Goal: Task Accomplishment & Management: Use online tool/utility

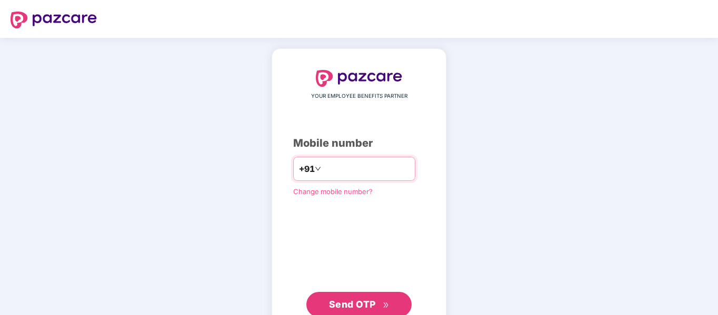
type input "**********"
click at [370, 297] on span "Send OTP" at bounding box center [359, 304] width 60 height 15
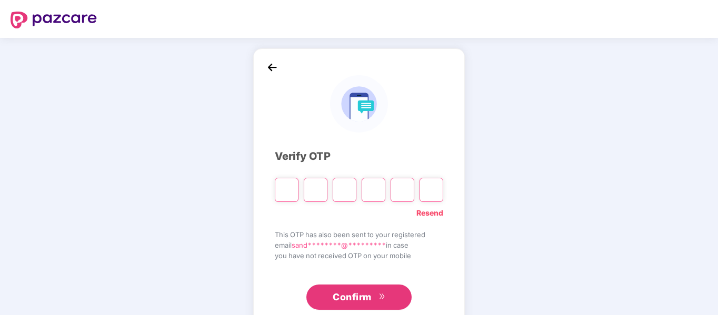
type input "*"
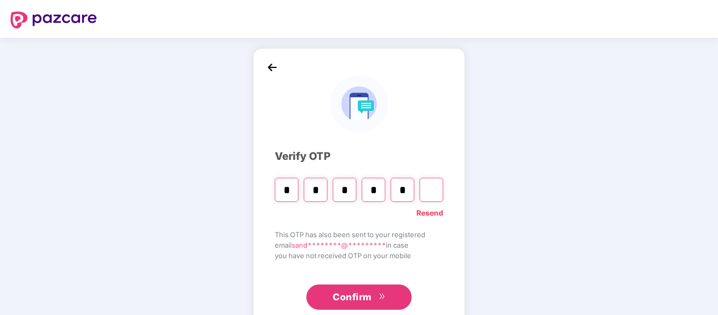
type input "*"
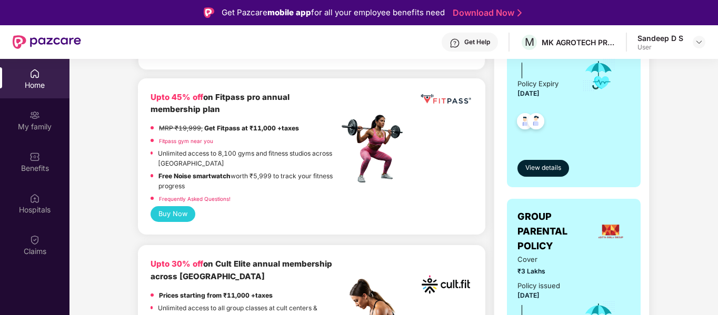
scroll to position [316, 0]
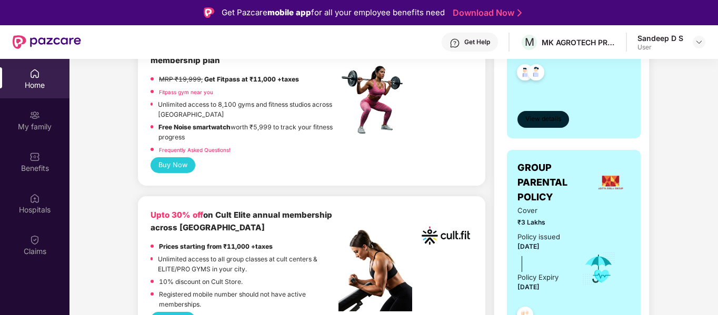
click at [548, 119] on span "View details" at bounding box center [543, 119] width 36 height 10
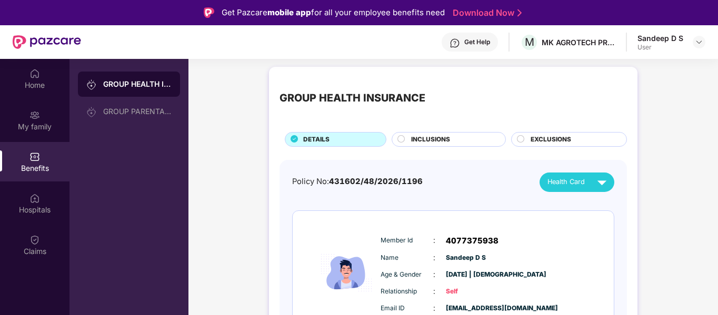
scroll to position [0, 0]
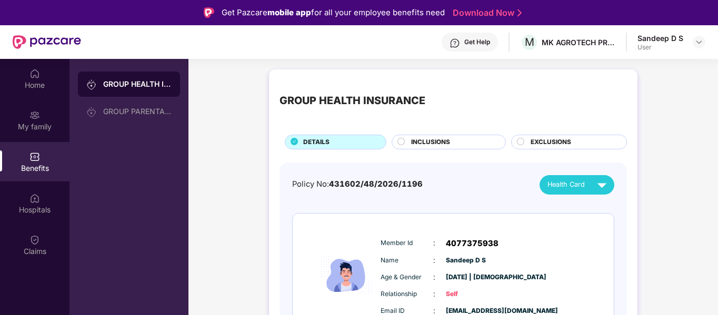
click at [588, 181] on div "Health Card" at bounding box center [579, 185] width 64 height 18
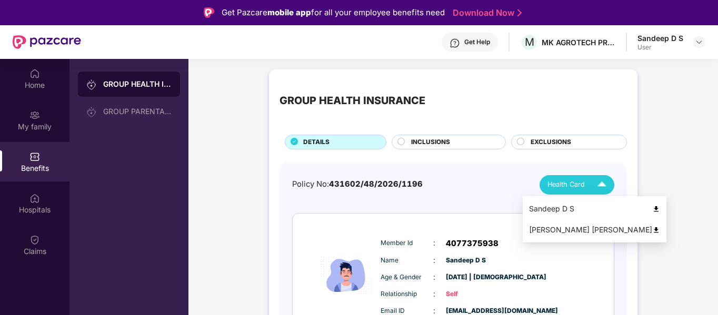
click at [652, 230] on img at bounding box center [656, 230] width 8 height 8
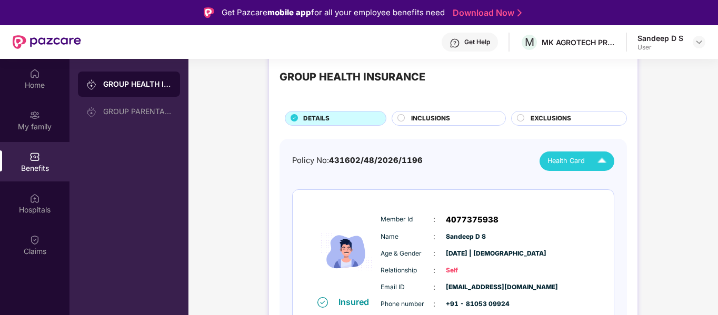
scroll to position [13, 0]
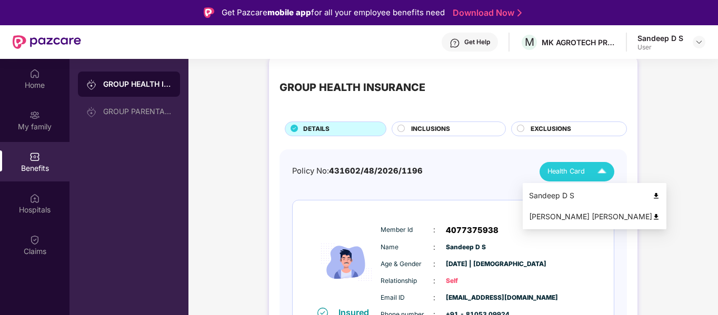
click at [580, 174] on span "Health Card" at bounding box center [565, 171] width 37 height 11
click at [652, 193] on img at bounding box center [656, 196] width 8 height 8
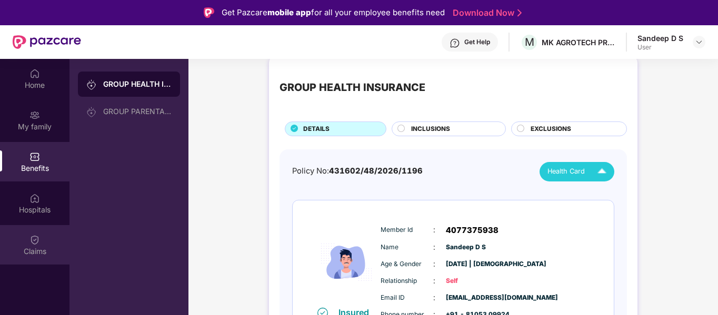
click at [32, 244] on img at bounding box center [34, 240] width 11 height 11
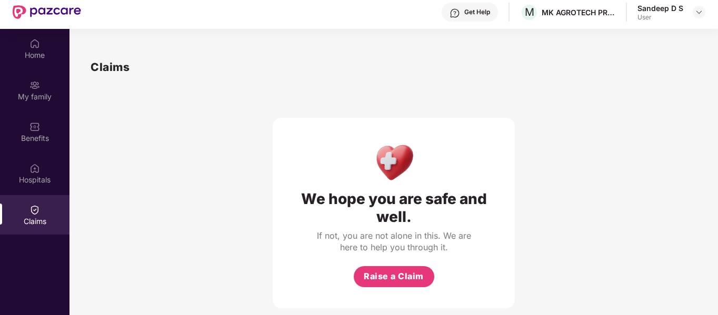
scroll to position [0, 0]
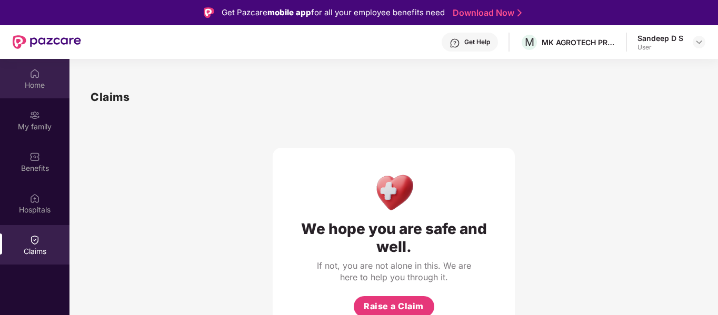
click at [39, 80] on div "Home" at bounding box center [34, 85] width 69 height 11
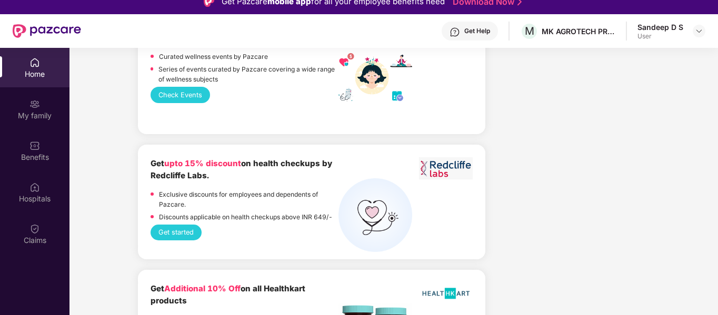
scroll to position [59, 0]
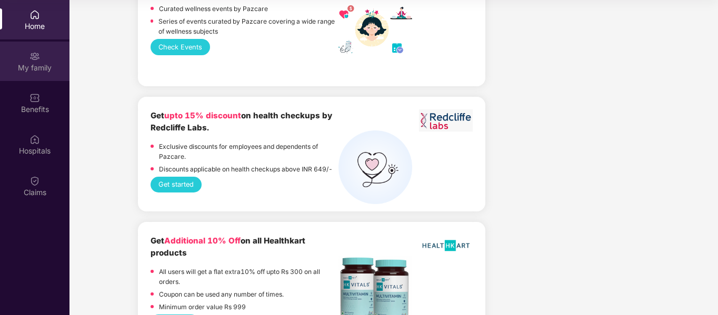
click at [39, 70] on div "My family" at bounding box center [34, 68] width 69 height 11
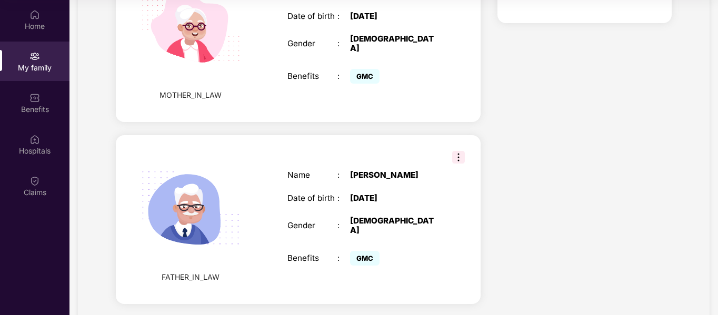
scroll to position [572, 0]
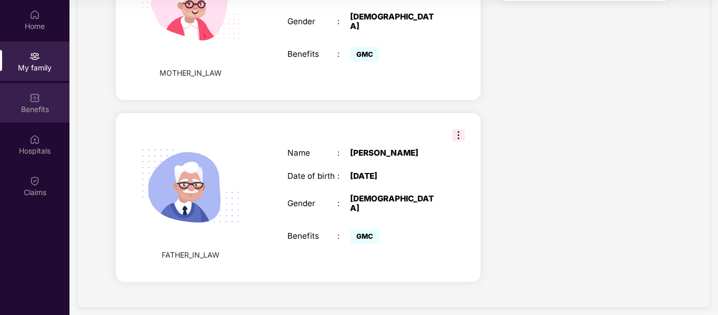
click at [38, 109] on div "Benefits" at bounding box center [34, 109] width 69 height 11
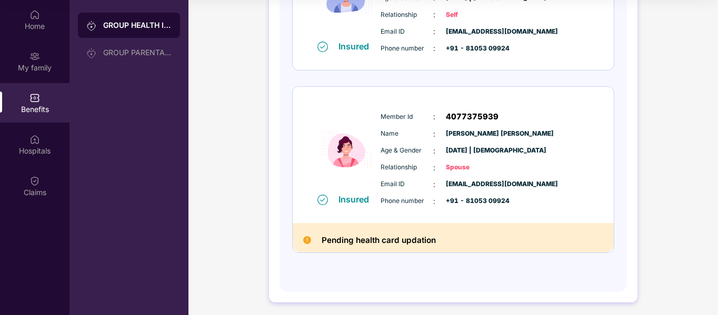
scroll to position [224, 0]
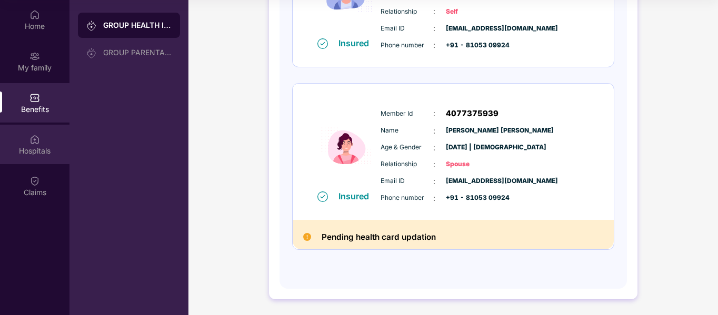
click at [34, 146] on div "Hospitals" at bounding box center [34, 150] width 69 height 11
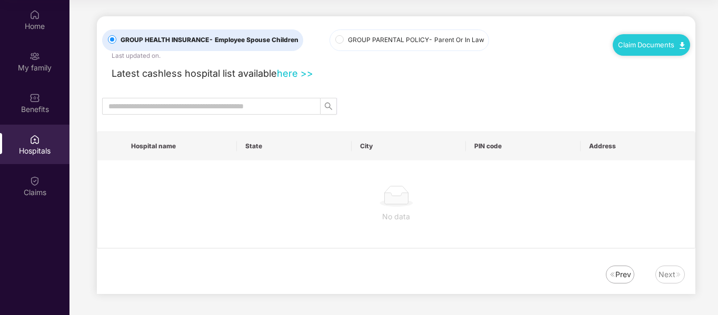
scroll to position [0, 0]
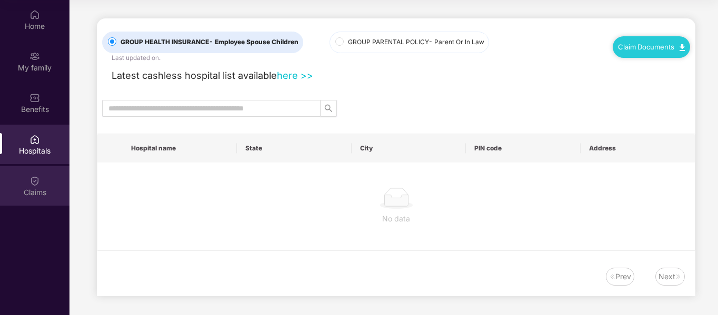
click at [36, 181] on img at bounding box center [34, 181] width 11 height 11
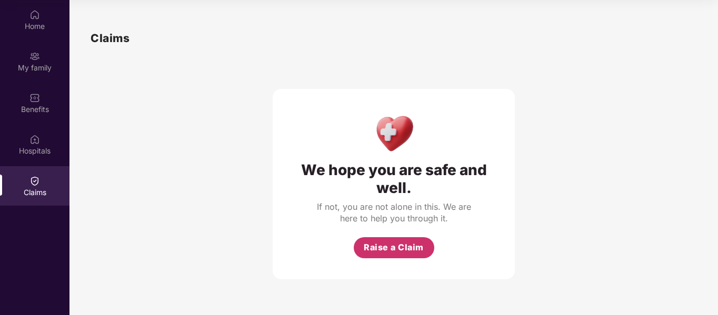
click at [380, 246] on span "Raise a Claim" at bounding box center [394, 247] width 60 height 13
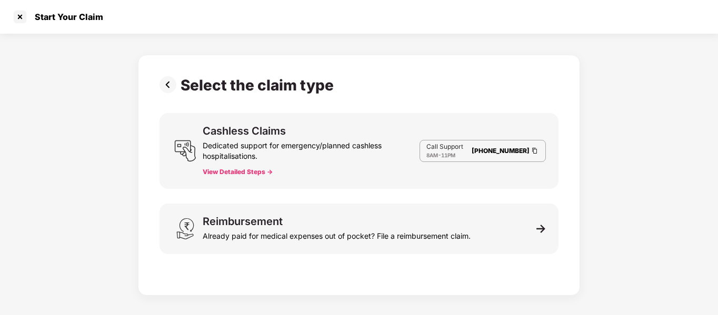
scroll to position [25, 0]
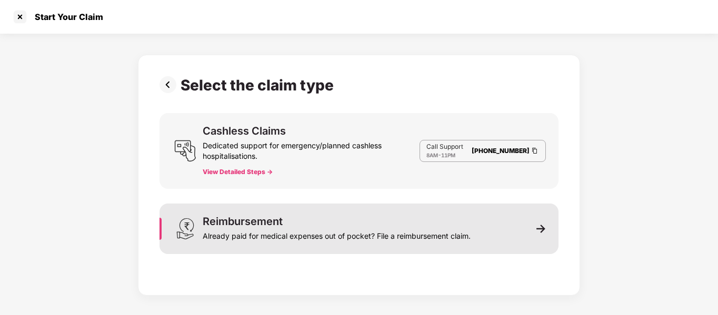
click at [544, 239] on div "Reimbursement Already paid for medical expenses out of pocket? File a reimburse…" at bounding box center [358, 229] width 399 height 51
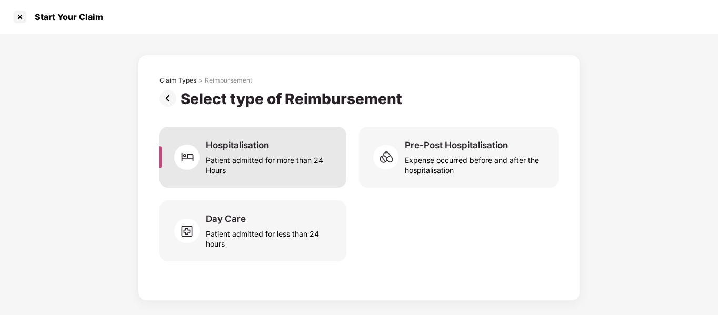
click at [258, 152] on div "Patient admitted for more than 24 Hours" at bounding box center [270, 163] width 128 height 24
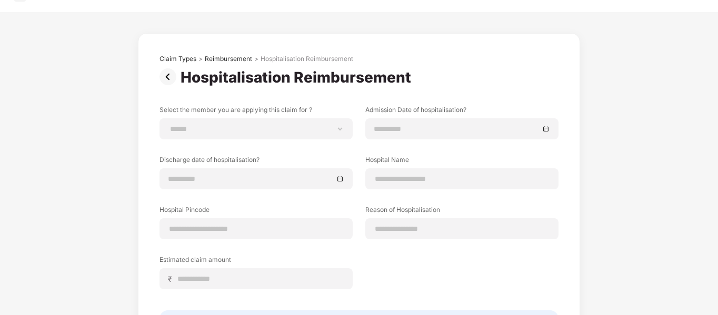
scroll to position [0, 0]
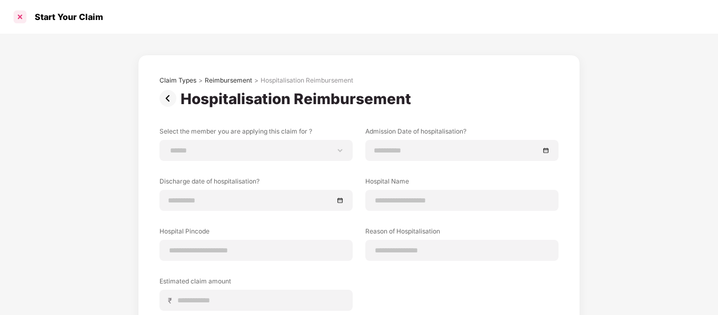
click at [21, 17] on div at bounding box center [20, 16] width 17 height 17
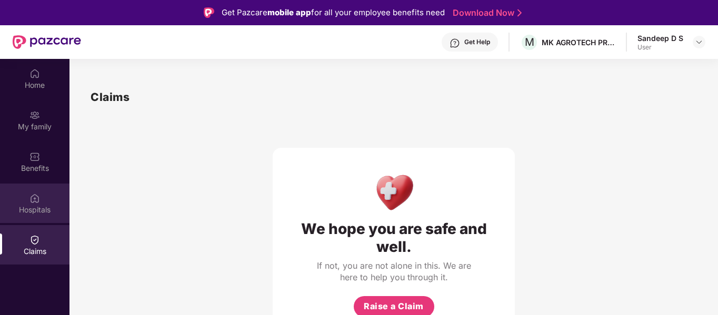
click at [26, 196] on div "Hospitals" at bounding box center [34, 203] width 69 height 39
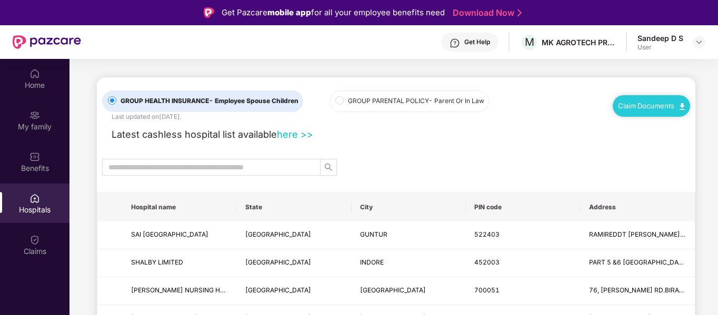
click at [659, 102] on link "Claim Documents" at bounding box center [651, 106] width 67 height 8
click at [647, 142] on link "Claim Process" at bounding box center [654, 146] width 68 height 23
click at [675, 107] on link "Claim Documents" at bounding box center [651, 106] width 67 height 8
click at [680, 127] on link "Claim Form" at bounding box center [654, 125] width 68 height 23
click at [32, 111] on img at bounding box center [34, 115] width 11 height 11
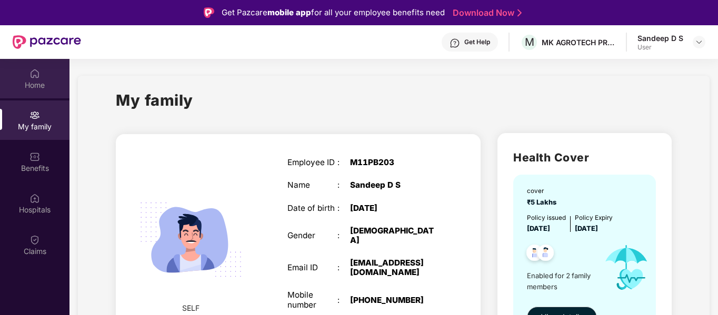
click at [35, 80] on div "Home" at bounding box center [34, 85] width 69 height 11
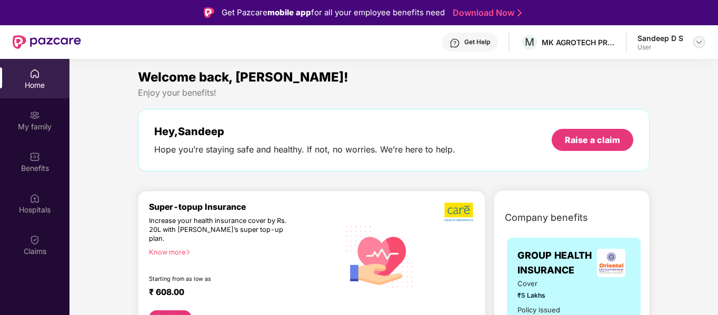
click at [700, 40] on img at bounding box center [698, 42] width 8 height 8
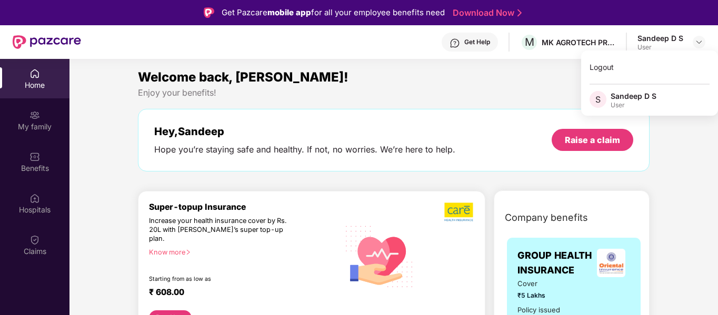
click at [626, 15] on div "Get Pazcare mobile app for all your employee benefits need Download Now" at bounding box center [359, 12] width 718 height 25
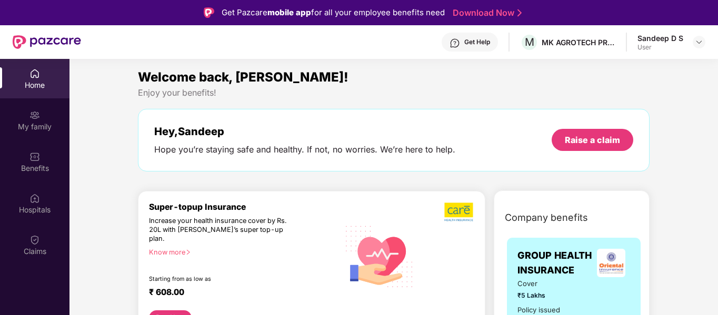
click at [37, 78] on img at bounding box center [34, 73] width 11 height 11
